Goal: Task Accomplishment & Management: Use online tool/utility

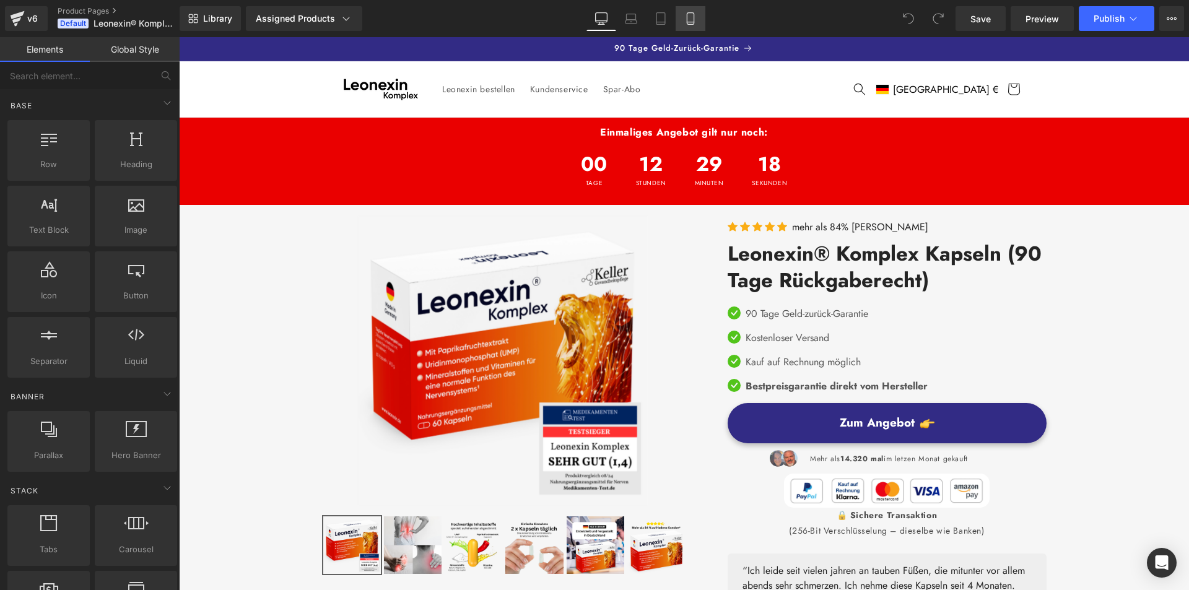
drag, startPoint x: 692, startPoint y: 21, endPoint x: 179, endPoint y: 117, distance: 521.6
click at [692, 21] on icon at bounding box center [690, 18] width 12 height 12
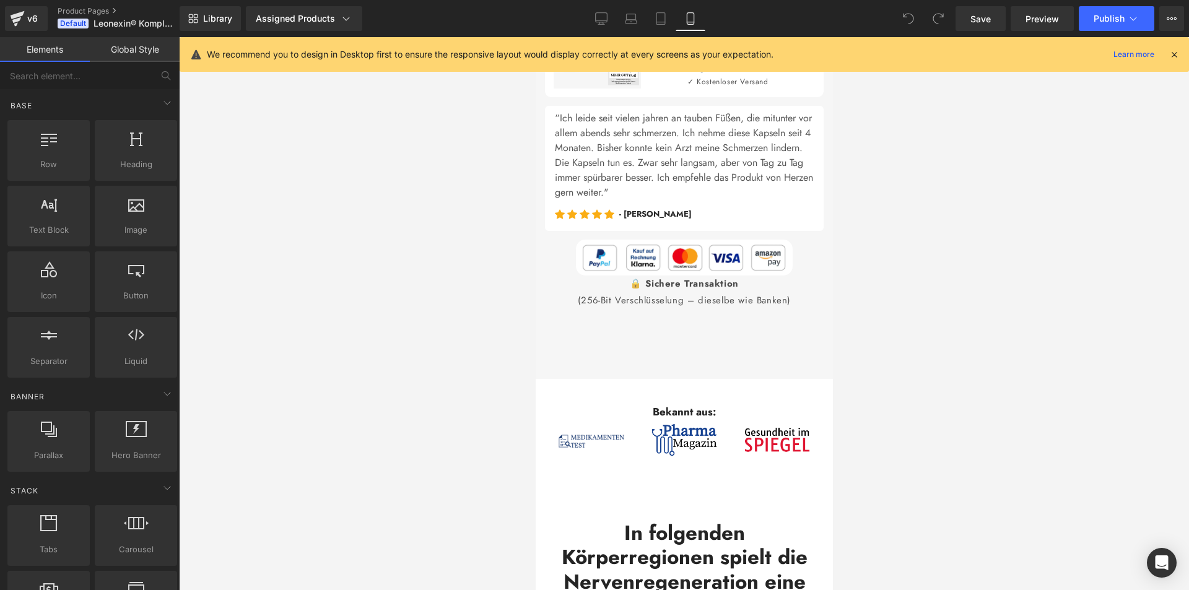
scroll to position [929, 0]
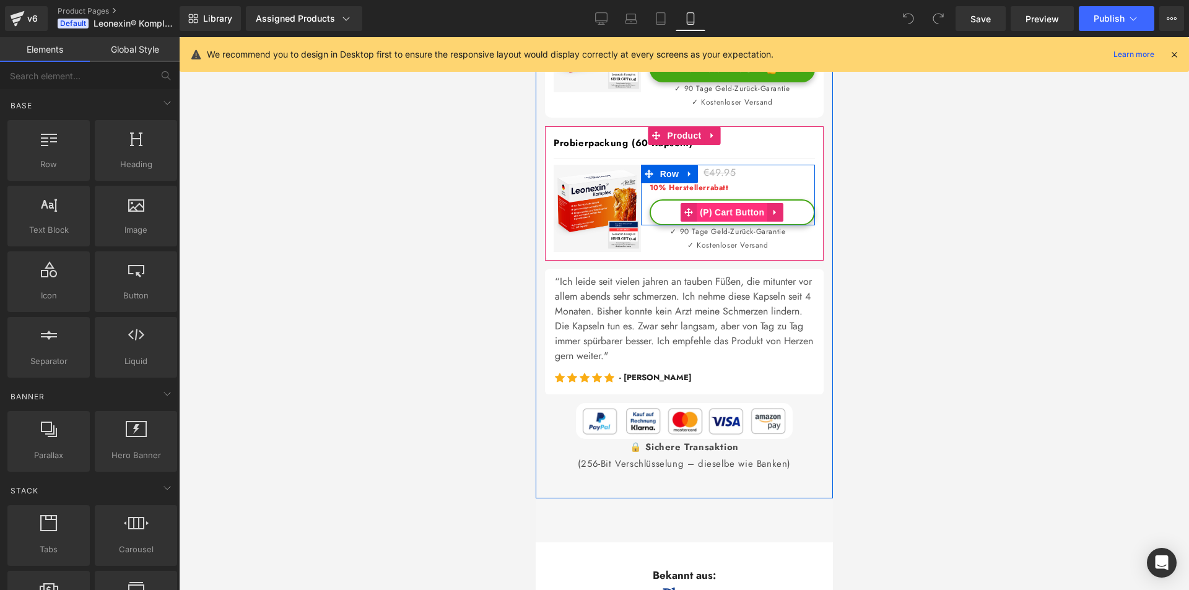
click at [707, 206] on span "(P) Cart Button" at bounding box center [731, 212] width 71 height 19
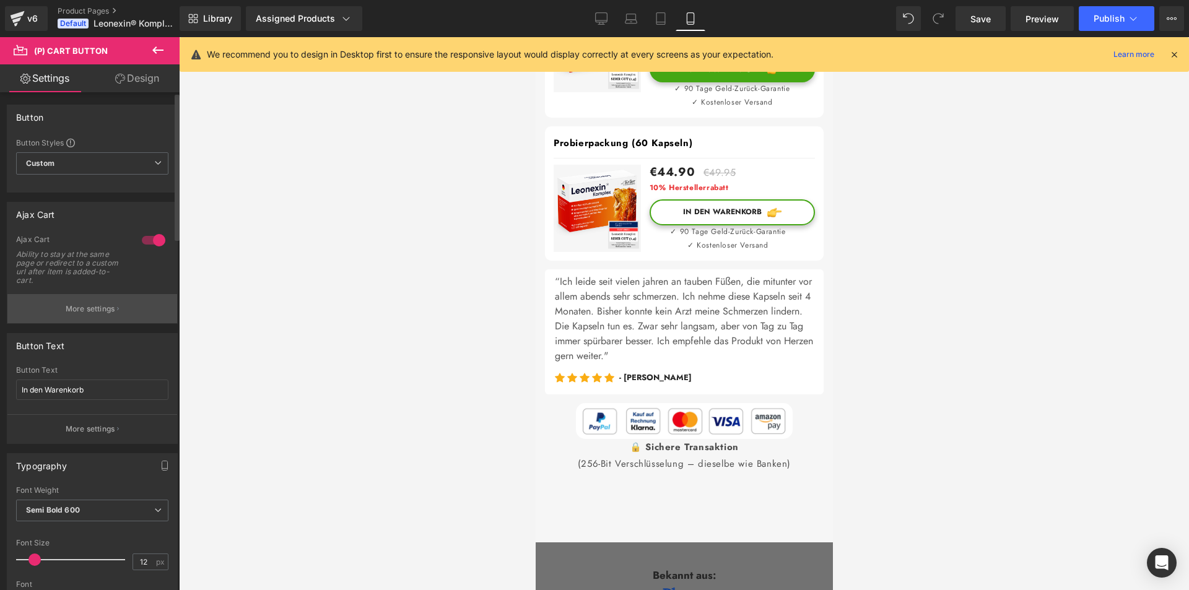
click at [84, 305] on p "More settings" at bounding box center [91, 308] width 50 height 11
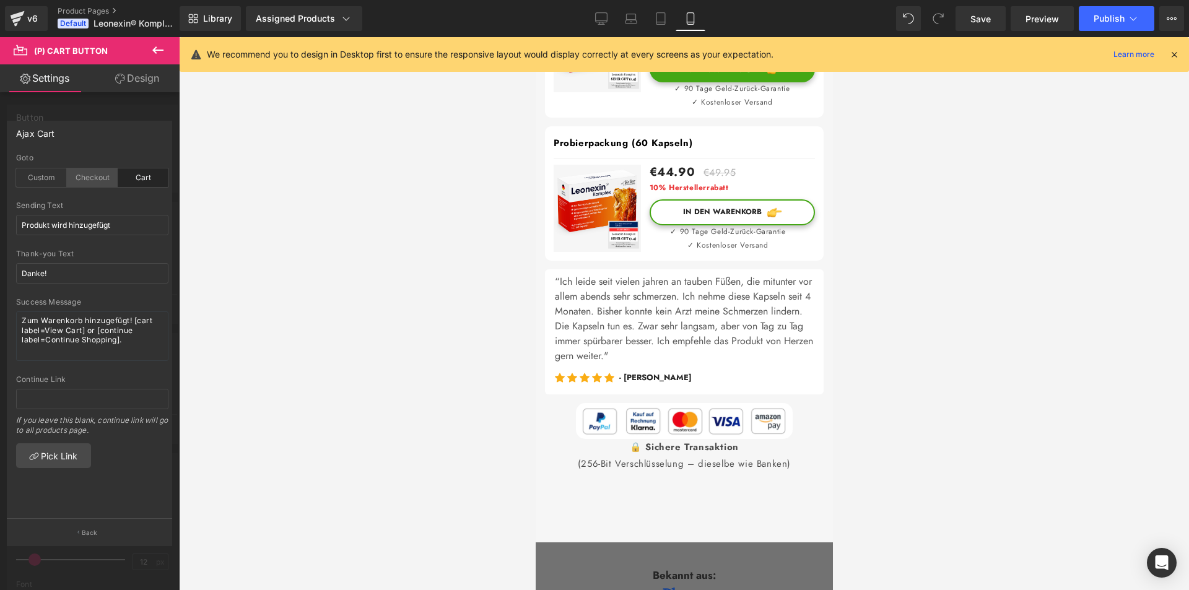
click at [89, 181] on div "Checkout" at bounding box center [92, 177] width 51 height 19
click at [977, 14] on span "Save" at bounding box center [980, 18] width 20 height 13
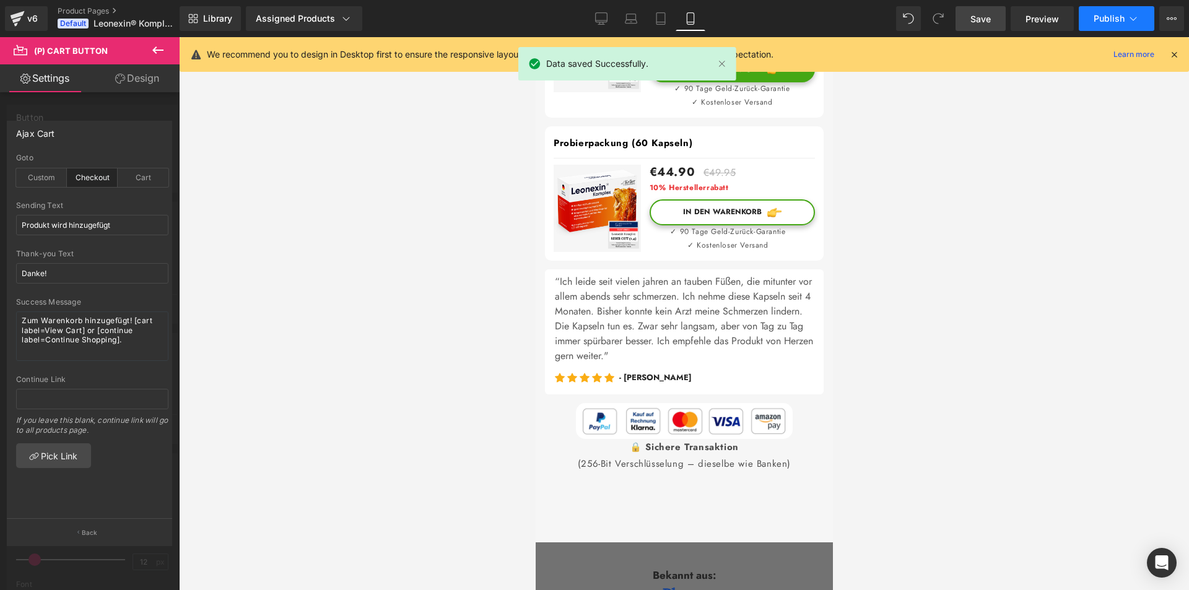
click at [1108, 17] on span "Publish" at bounding box center [1109, 19] width 31 height 10
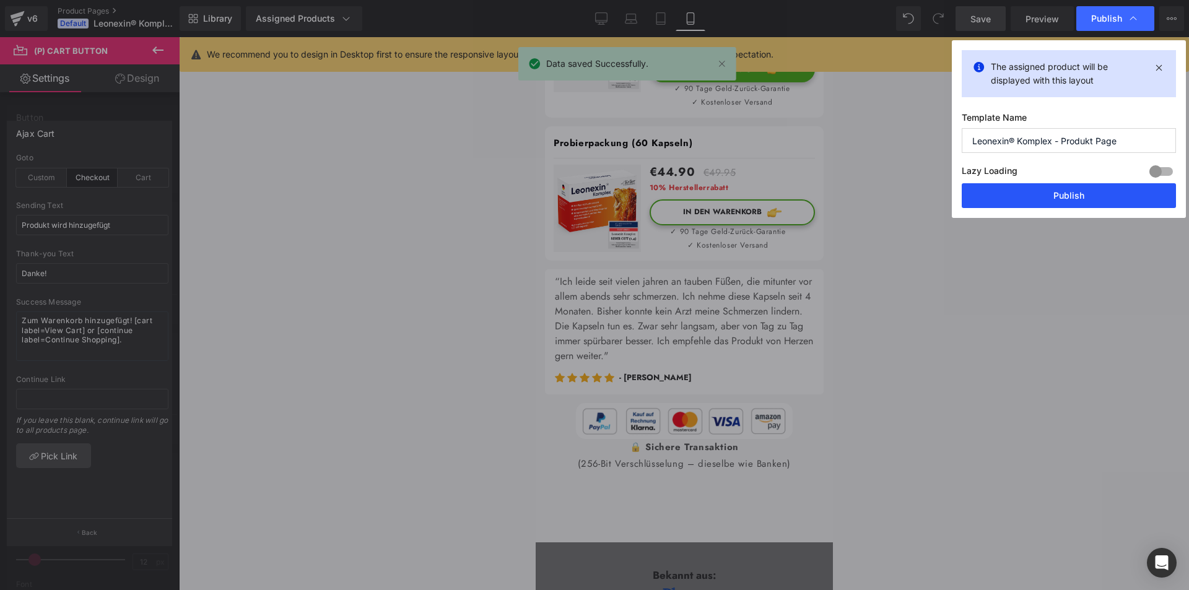
click at [1077, 195] on button "Publish" at bounding box center [1069, 195] width 214 height 25
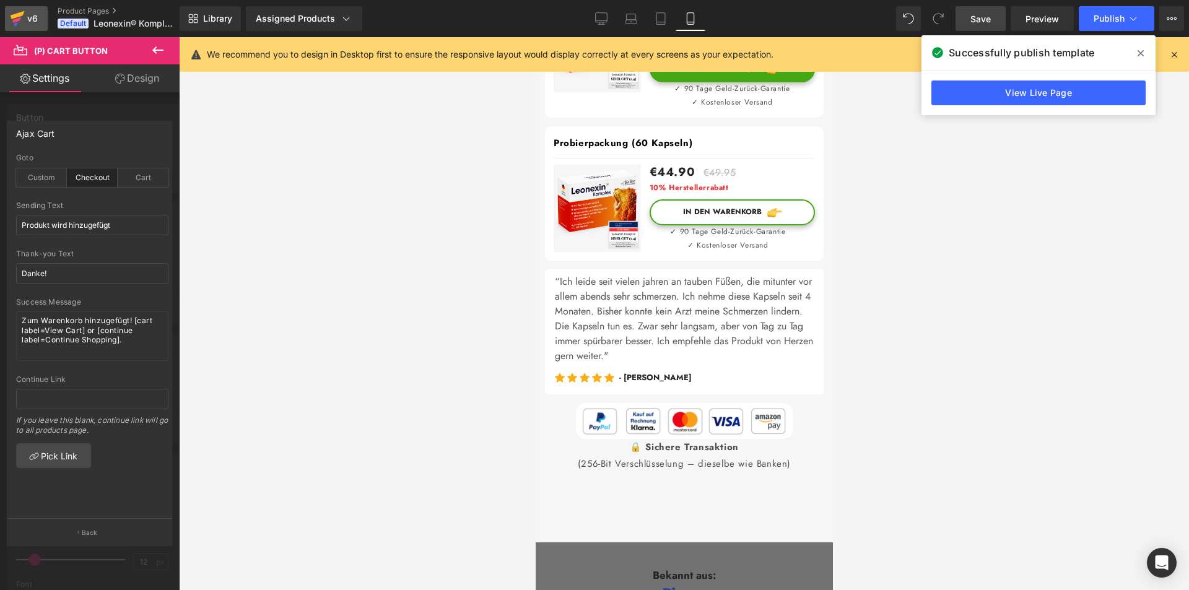
click at [38, 25] on div "v6" at bounding box center [32, 19] width 15 height 16
